Goal: Information Seeking & Learning: Learn about a topic

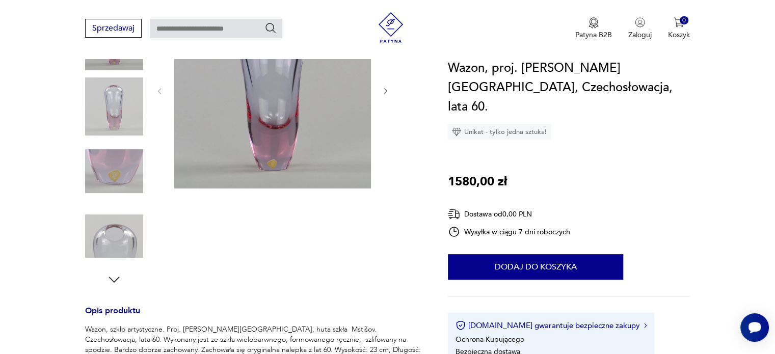
scroll to position [166, 0]
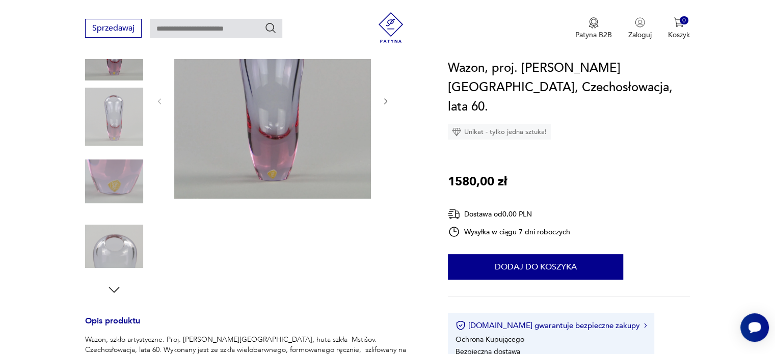
click at [116, 290] on icon "button" at bounding box center [114, 290] width 11 height 6
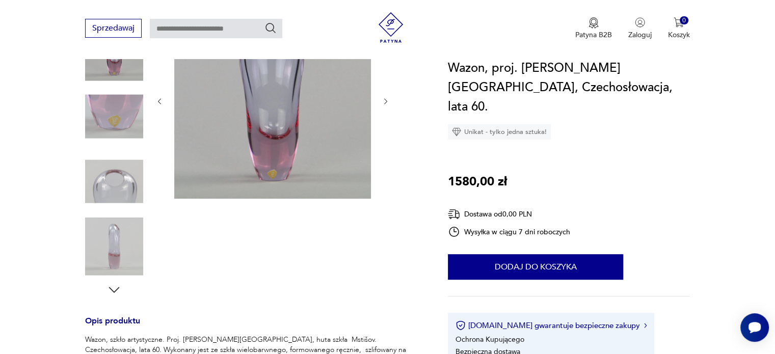
click at [117, 288] on icon "button" at bounding box center [114, 289] width 15 height 15
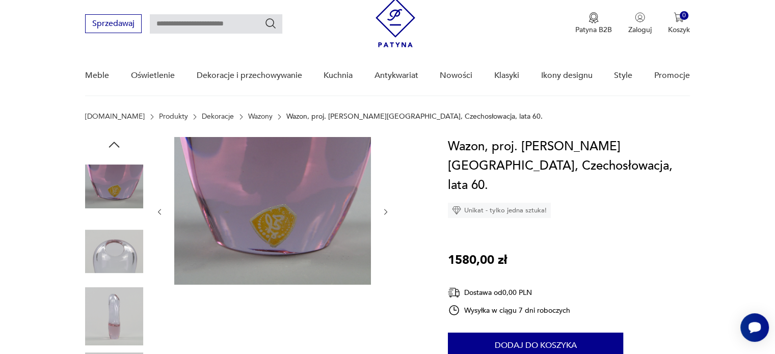
scroll to position [44, 0]
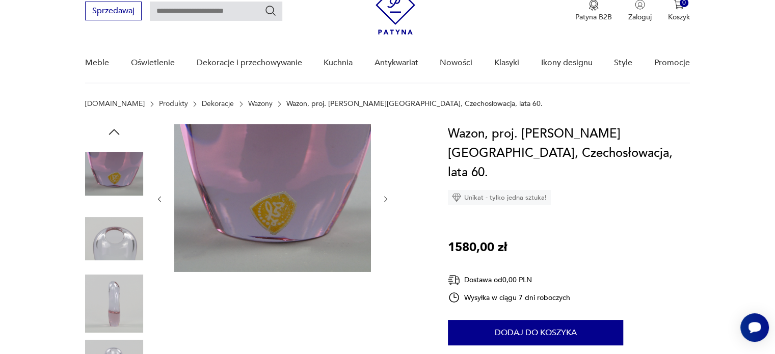
click at [123, 230] on img at bounding box center [114, 239] width 58 height 58
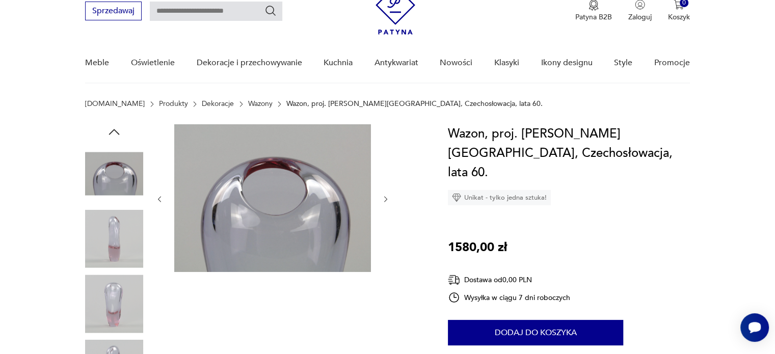
click at [120, 245] on img at bounding box center [114, 239] width 58 height 58
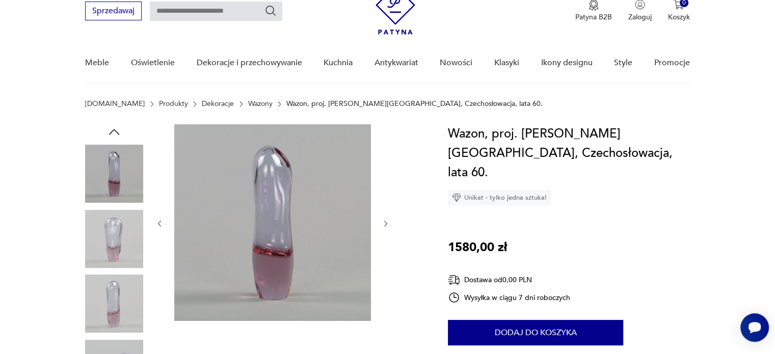
click at [387, 222] on icon "button" at bounding box center [386, 224] width 9 height 9
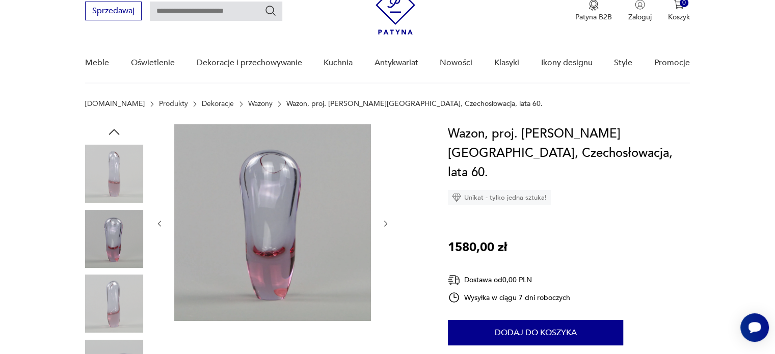
click at [387, 222] on icon "button" at bounding box center [386, 224] width 9 height 9
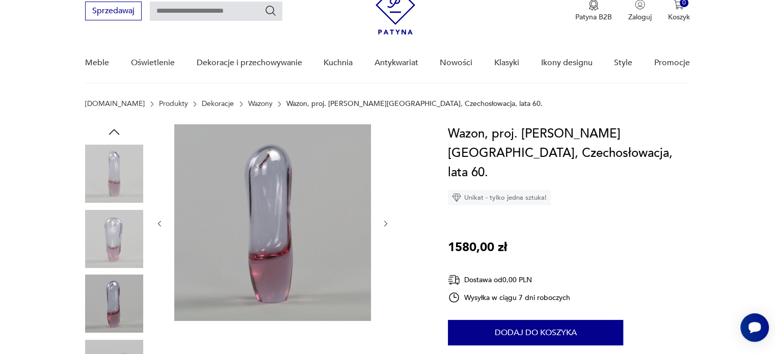
click at [387, 222] on icon "button" at bounding box center [386, 224] width 9 height 9
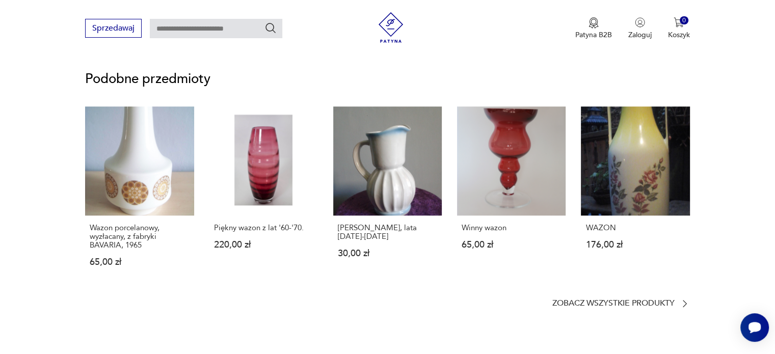
scroll to position [726, 0]
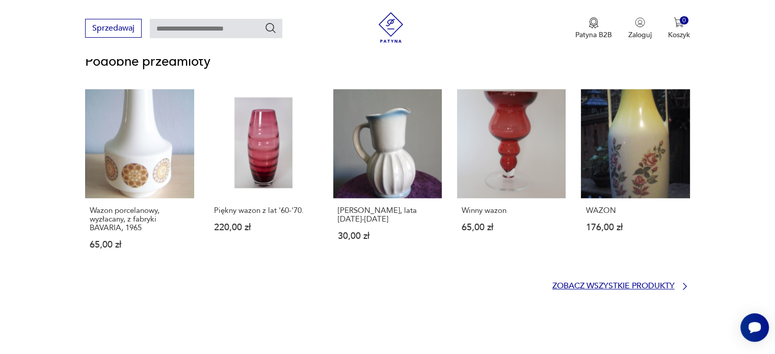
click at [685, 283] on icon at bounding box center [685, 286] width 4 height 7
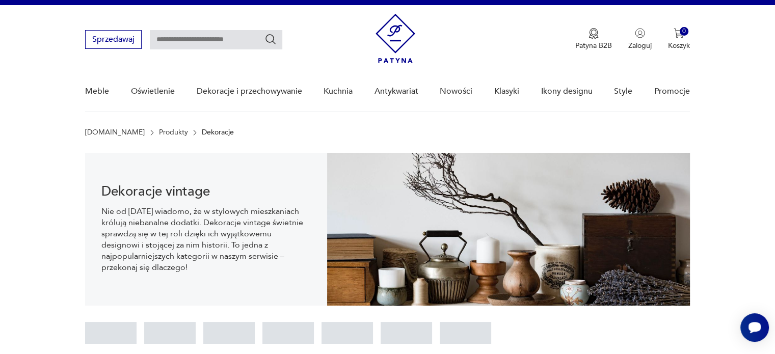
scroll to position [15, 0]
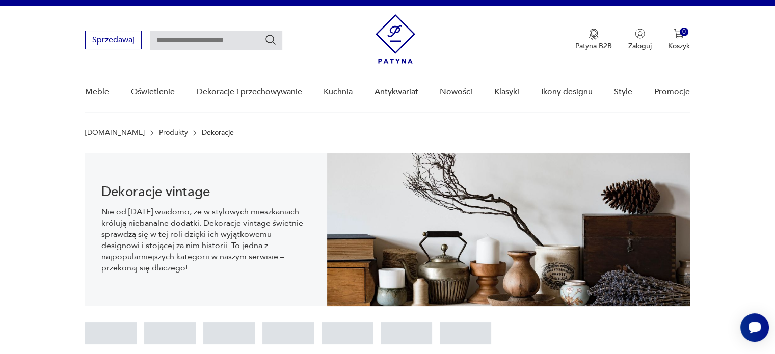
drag, startPoint x: 773, startPoint y: 199, endPoint x: 773, endPoint y: 184, distance: 15.3
click at [773, 184] on section "Dekoracje vintage Nie od [DATE] wiadomo, że w stylowych mieszkaniach królują ni…" at bounding box center [387, 229] width 775 height 153
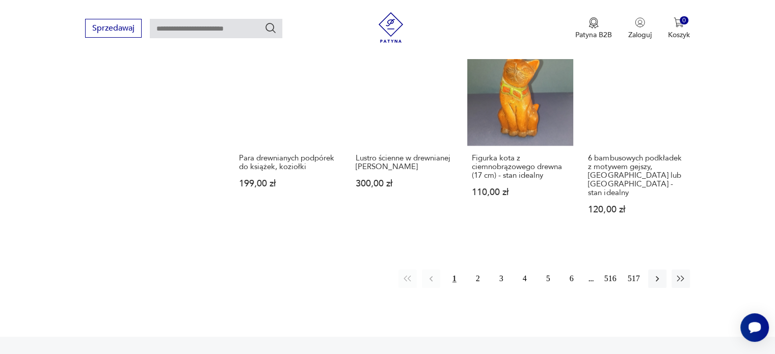
scroll to position [1037, 0]
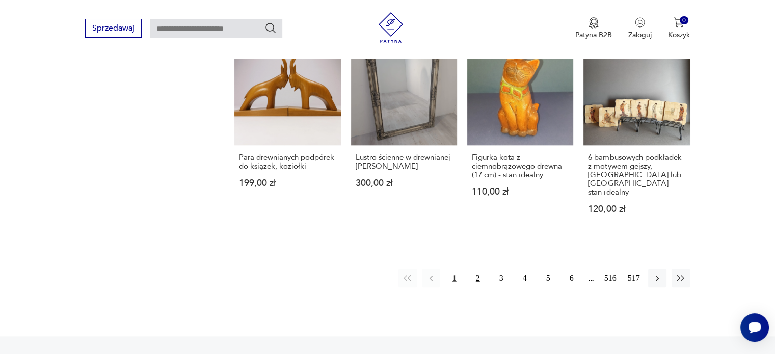
click at [475, 269] on button "2" at bounding box center [478, 278] width 18 height 18
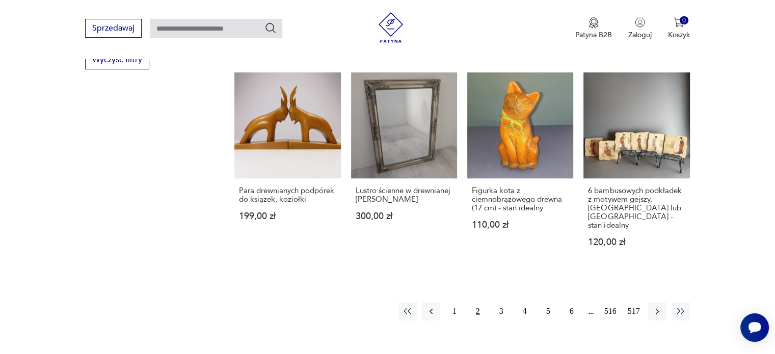
scroll to position [1020, 0]
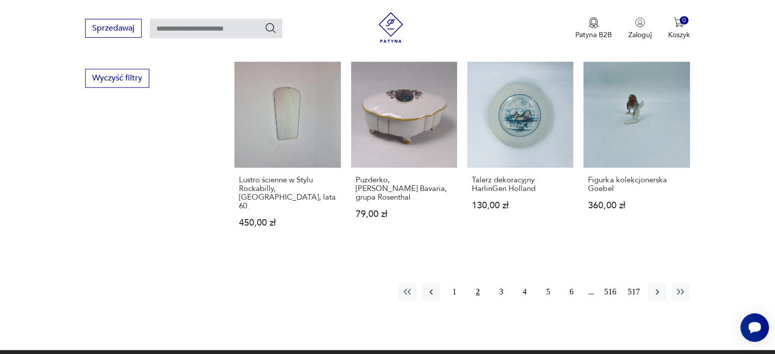
scroll to position [980, 0]
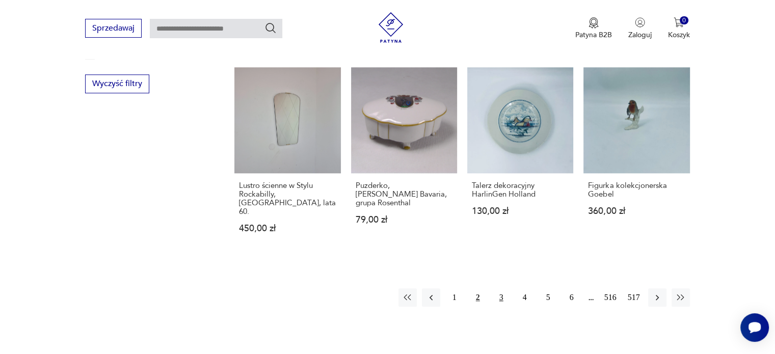
click at [500, 288] on button "3" at bounding box center [501, 297] width 18 height 18
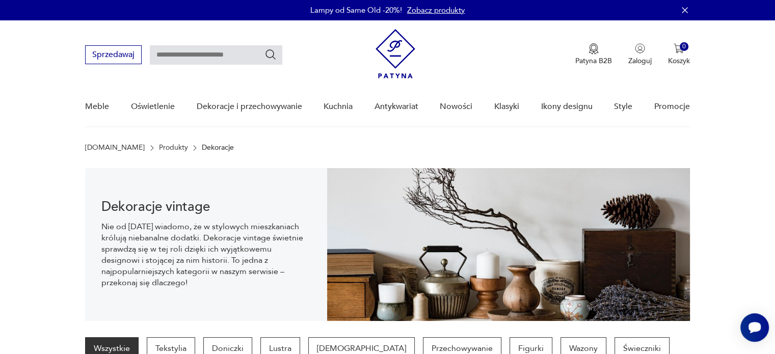
scroll to position [980, 0]
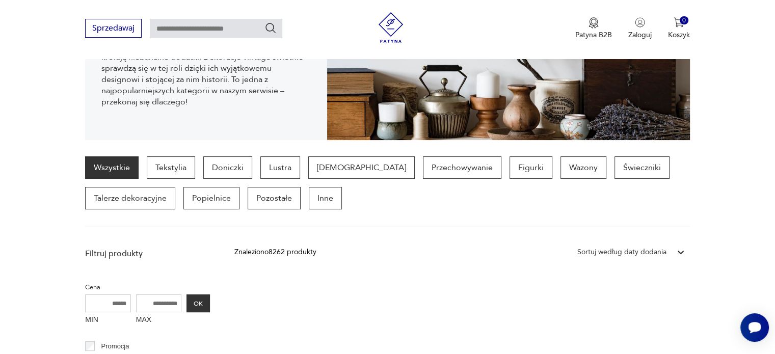
scroll to position [980, 0]
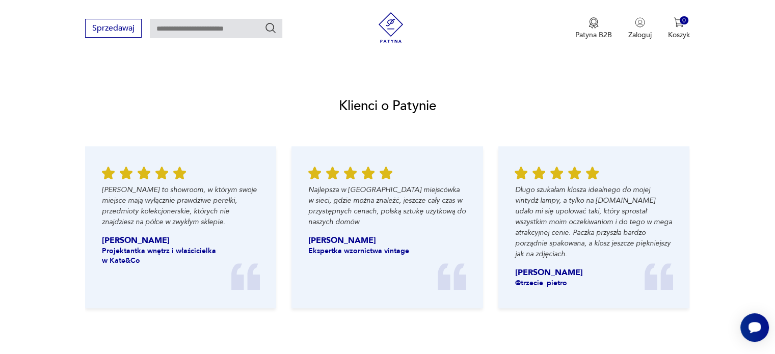
scroll to position [774, 0]
